Goal: Task Accomplishment & Management: Manage account settings

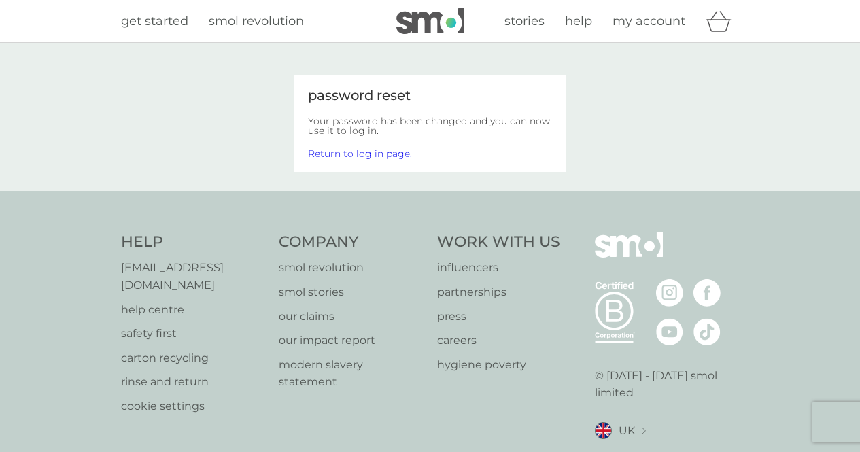
click at [379, 154] on link "Return to log in page." at bounding box center [360, 154] width 104 height 12
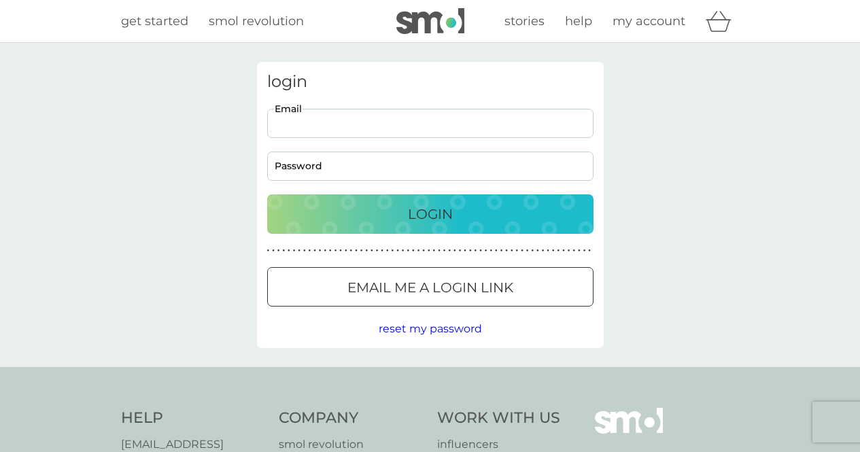
click at [374, 128] on input "Email" at bounding box center [430, 123] width 326 height 29
type input "heddadamslewis@yahoo.co.uk"
click at [267, 194] on button "Login" at bounding box center [430, 213] width 326 height 39
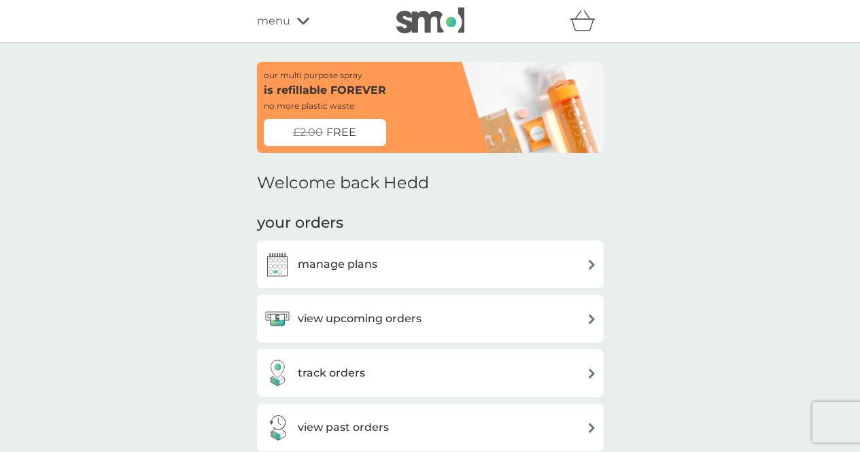
click at [362, 262] on h3 "manage plans" at bounding box center [338, 265] width 80 height 18
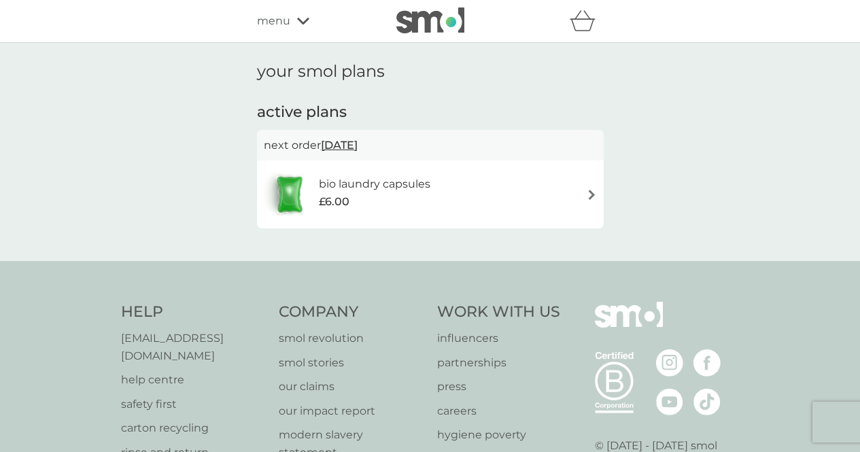
click at [358, 148] on span "28 Sep 2025" at bounding box center [339, 145] width 37 height 27
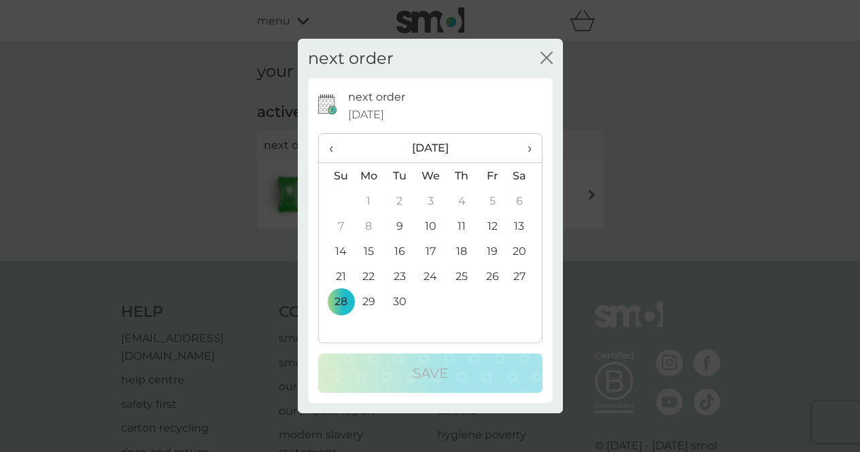
click at [544, 51] on div "close" at bounding box center [546, 59] width 12 height 20
click at [545, 56] on icon "close" at bounding box center [543, 57] width 5 height 11
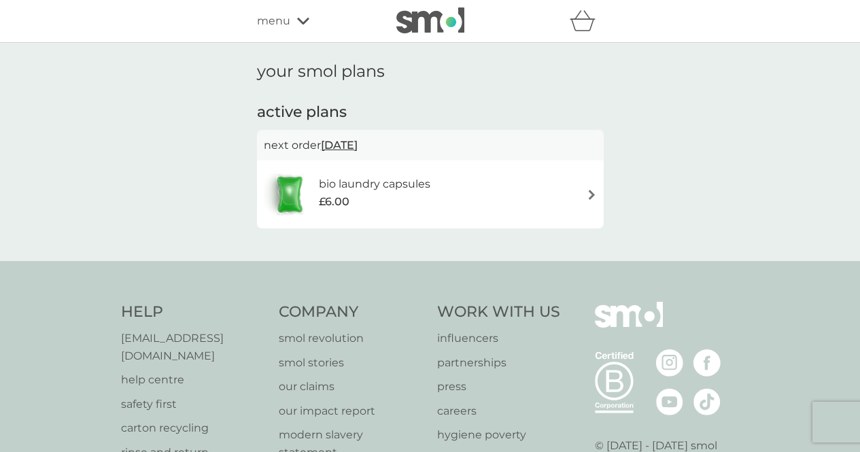
click at [400, 188] on h6 "bio laundry capsules" at bounding box center [374, 184] width 111 height 18
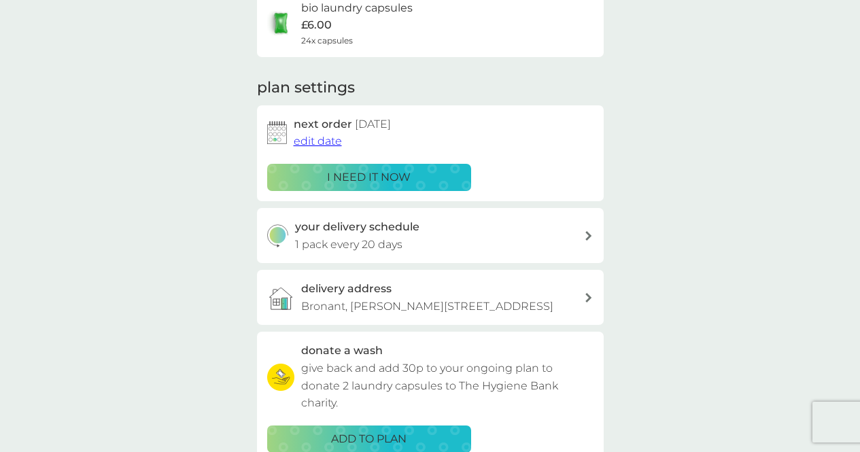
scroll to position [143, 0]
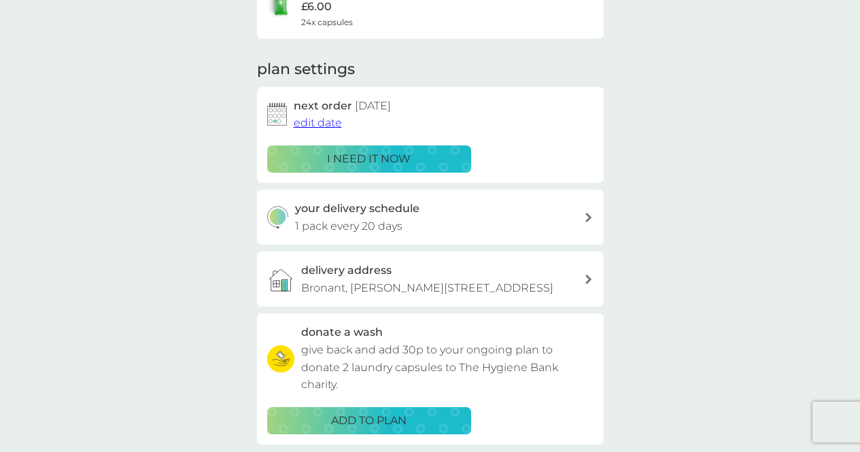
click at [506, 220] on div "your delivery schedule 1 pack every 20 days" at bounding box center [439, 217] width 289 height 35
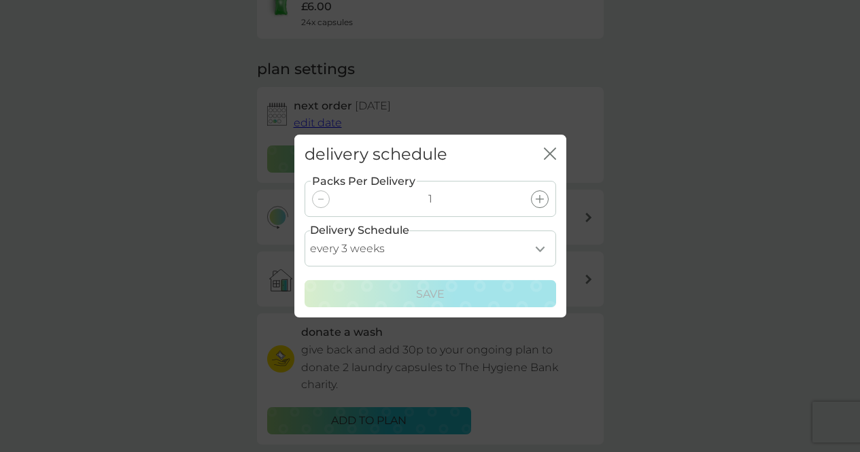
click at [441, 252] on select "every 1 week every 2 weeks every 3 weeks every 4 weeks every 5 weeks every 6 we…" at bounding box center [431, 248] width 252 height 36
select select "28"
click at [305, 230] on select "every 1 week every 2 weeks every 3 weeks every 4 weeks every 5 weeks every 6 we…" at bounding box center [431, 248] width 252 height 36
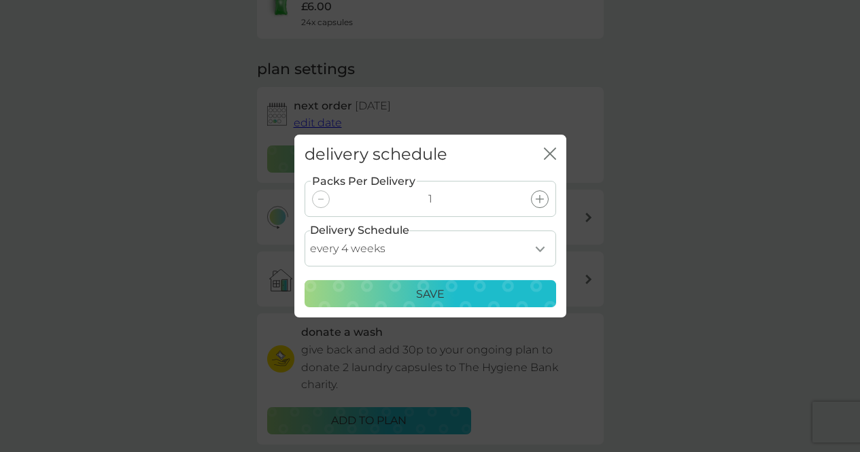
click at [436, 296] on p "Save" at bounding box center [430, 295] width 29 height 18
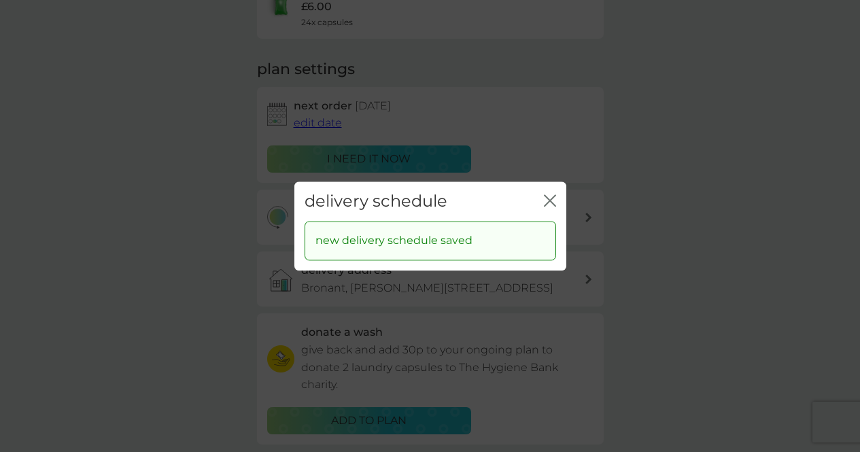
click at [547, 199] on icon "close" at bounding box center [550, 200] width 12 height 12
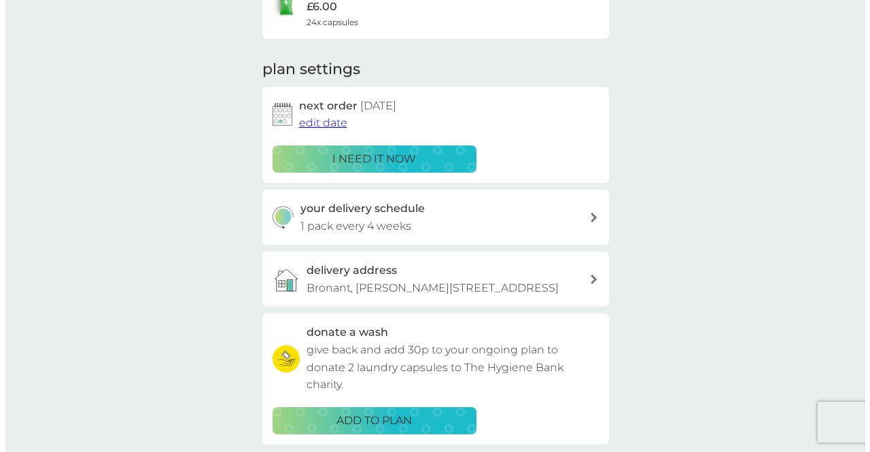
scroll to position [0, 0]
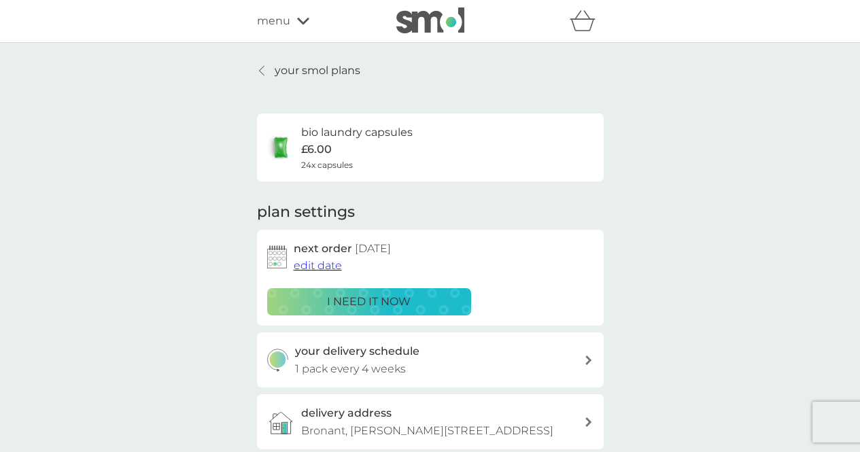
click at [302, 20] on icon at bounding box center [303, 21] width 12 height 8
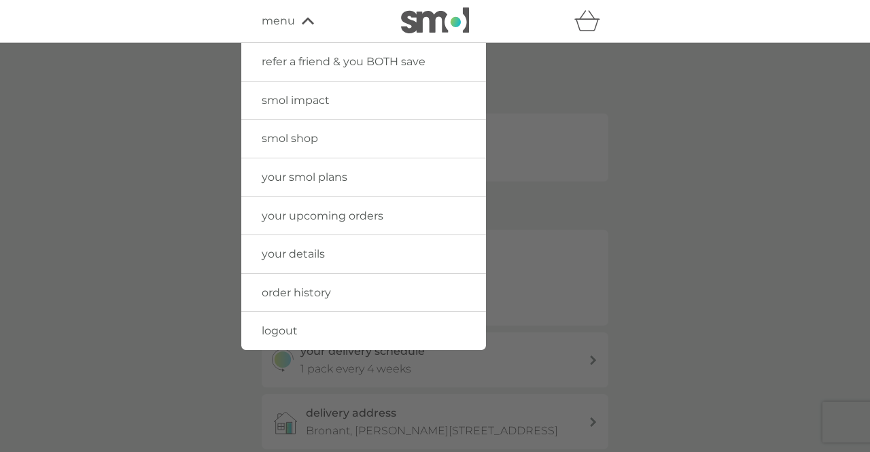
click at [291, 337] on span "logout" at bounding box center [280, 330] width 36 height 13
